Goal: Information Seeking & Learning: Learn about a topic

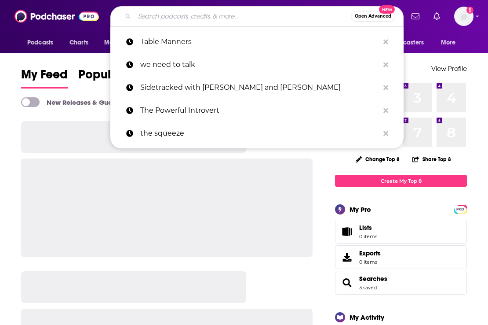
click at [160, 20] on input "Search podcasts, credits, & more..." at bounding box center [243, 16] width 216 height 14
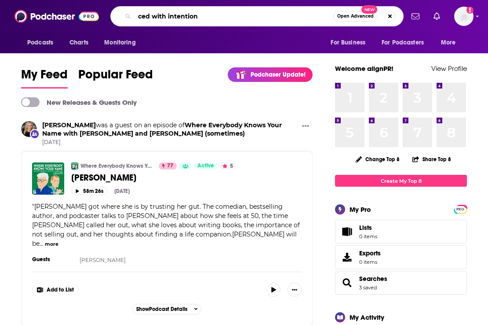
type input "ced with intention"
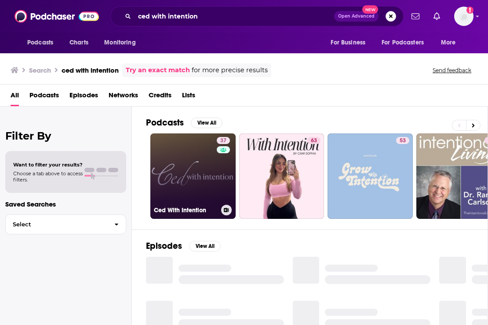
click at [190, 176] on link "37 Ced With Intention" at bounding box center [192, 175] width 85 height 85
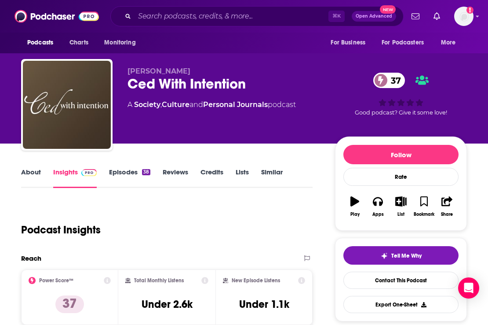
drag, startPoint x: 206, startPoint y: 72, endPoint x: 127, endPoint y: 72, distance: 79.6
click at [127, 72] on div "[PERSON_NAME] Ced With Intention 37 A Society , Culture and Personal Journals p…" at bounding box center [244, 106] width 446 height 95
copy span "[PERSON_NAME]"
click at [170, 15] on input "Search podcasts, credits, & more..." at bounding box center [232, 16] width 194 height 14
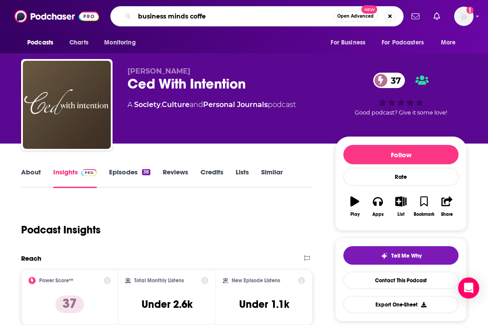
type input "business minds coffee"
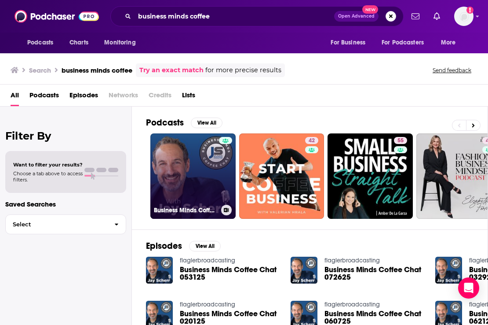
click at [202, 171] on link "Business Minds Coffee Chat" at bounding box center [192, 175] width 85 height 85
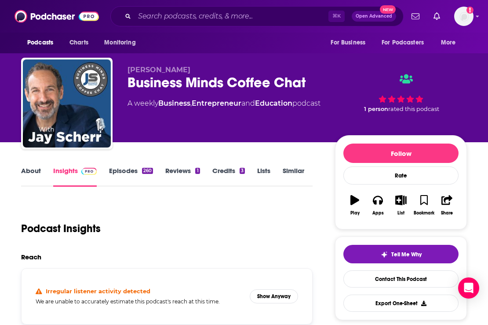
scroll to position [2, 0]
